Goal: Information Seeking & Learning: Find specific page/section

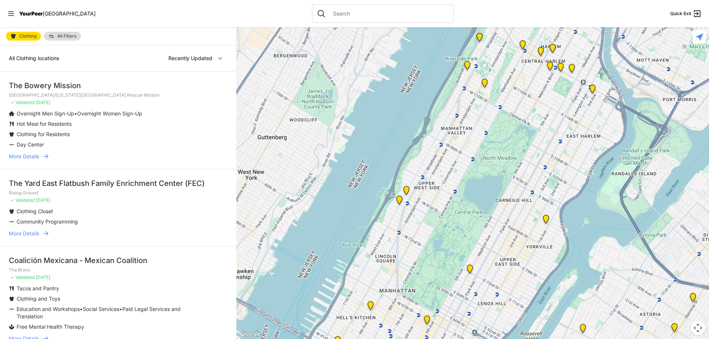
click at [545, 220] on img "Avenue Church" at bounding box center [545, 221] width 9 height 12
click at [546, 217] on img "Avenue Church" at bounding box center [545, 221] width 9 height 12
click at [28, 153] on span "More Details" at bounding box center [24, 156] width 30 height 7
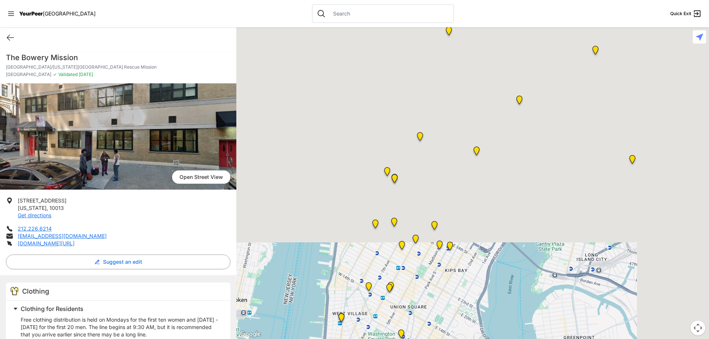
drag, startPoint x: 570, startPoint y: 96, endPoint x: 462, endPoint y: 326, distance: 254.7
click at [462, 326] on div at bounding box center [472, 183] width 473 height 312
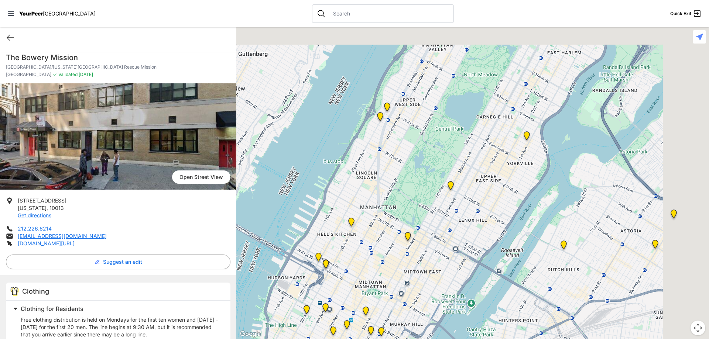
drag, startPoint x: 548, startPoint y: 144, endPoint x: 493, endPoint y: 216, distance: 90.0
click at [484, 219] on div at bounding box center [472, 183] width 473 height 312
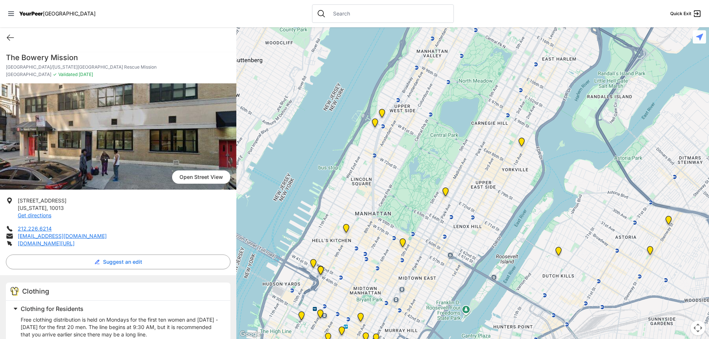
click at [521, 142] on img "Avenue Church" at bounding box center [521, 144] width 9 height 12
click at [520, 143] on img "Avenue Church" at bounding box center [521, 144] width 9 height 12
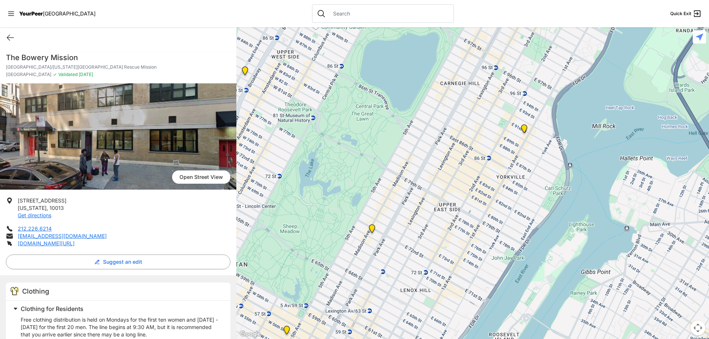
click at [525, 130] on img "Avenue Church" at bounding box center [523, 130] width 9 height 12
click at [524, 130] on img "Avenue Church" at bounding box center [523, 130] width 9 height 12
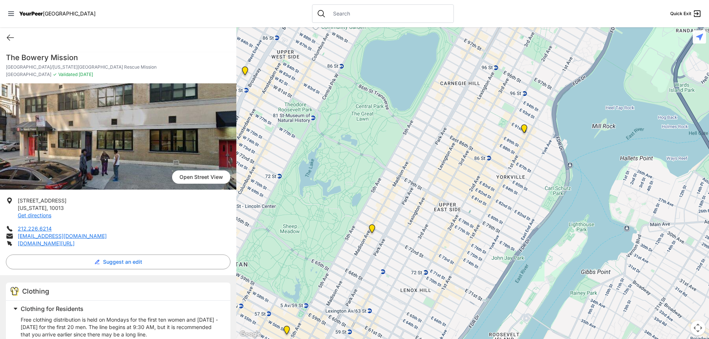
click at [372, 228] on img "Manhattan" at bounding box center [371, 230] width 9 height 12
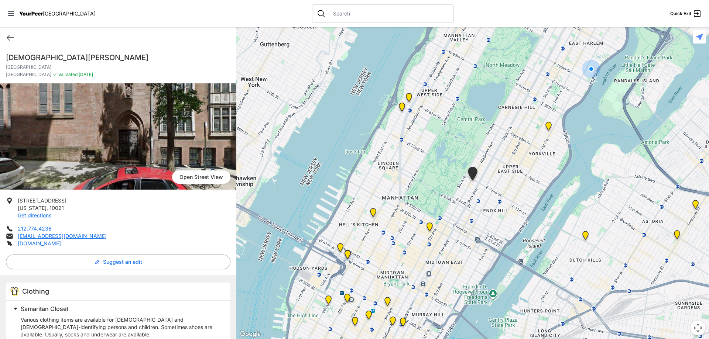
click at [549, 127] on img "Avenue Church" at bounding box center [548, 128] width 9 height 12
